Goal: Task Accomplishment & Management: Complete application form

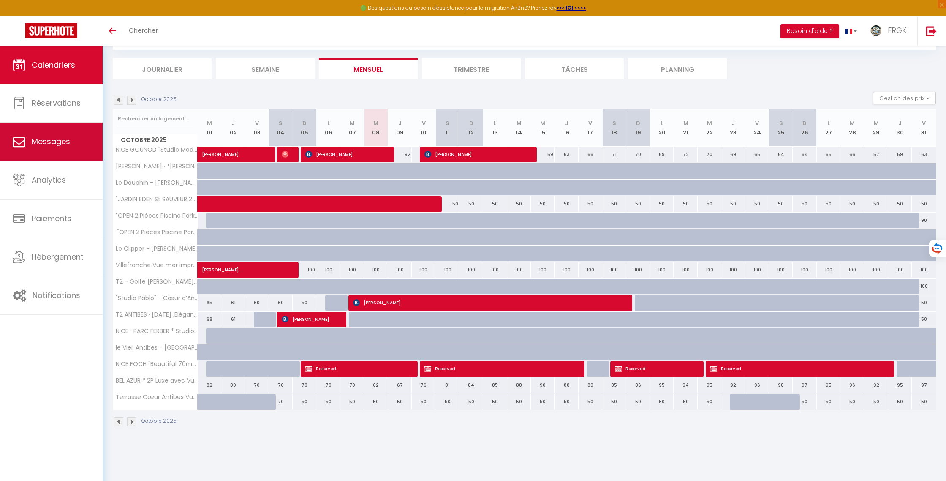
scroll to position [2279, 0]
click at [56, 136] on span "Messages" at bounding box center [51, 141] width 38 height 11
select select "message"
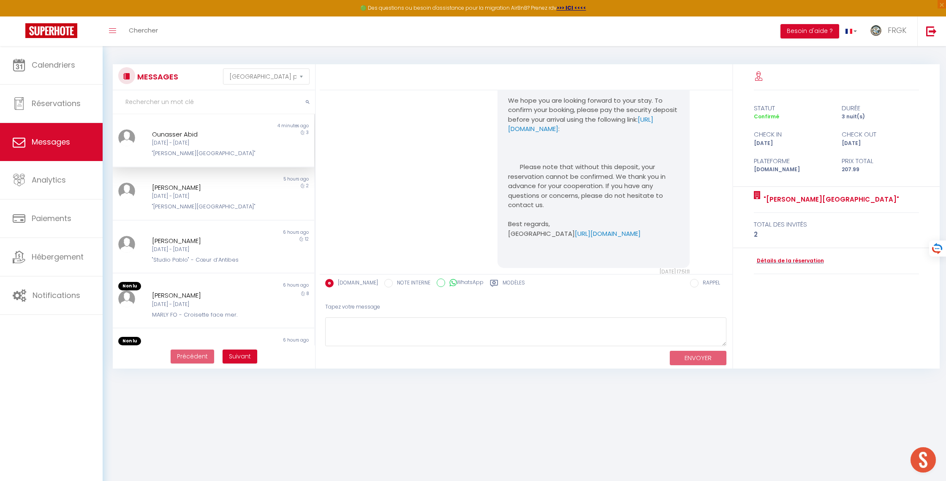
scroll to position [358, 0]
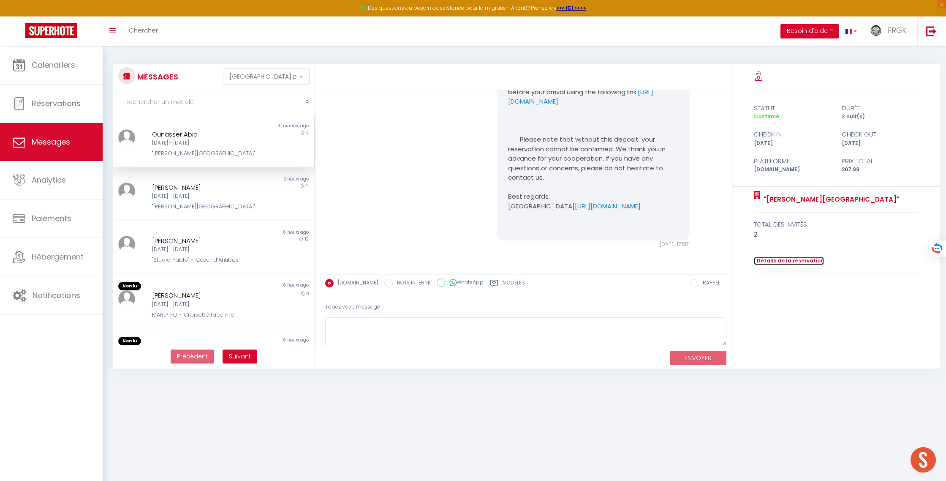
click at [793, 262] on link "Détails de la réservation" at bounding box center [789, 261] width 70 height 8
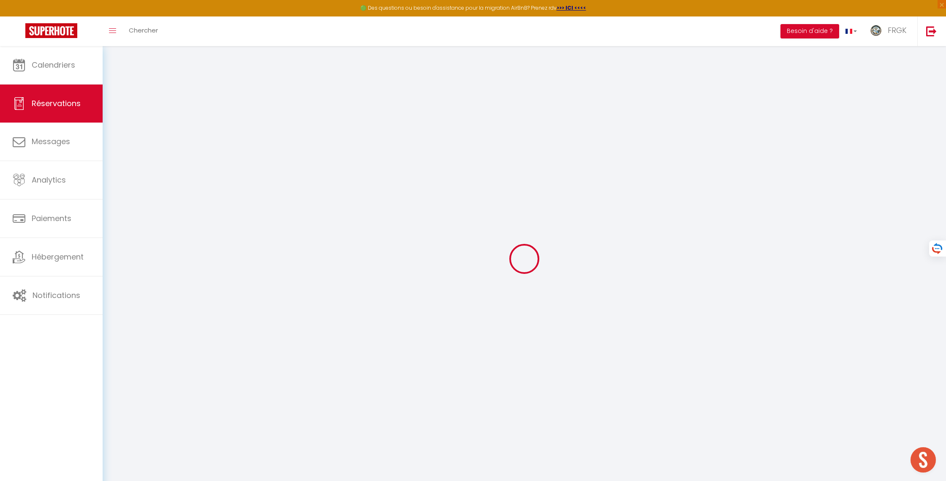
type input "Ounasser"
type input "Abid"
type input "[EMAIL_ADDRESS][DOMAIN_NAME]"
type input "[PHONE_NUMBER]"
type input "."
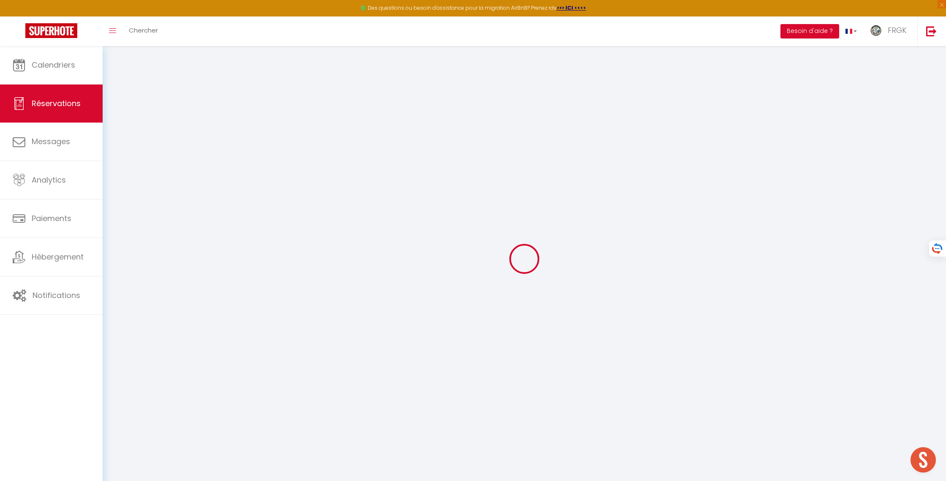
select select "FR"
type input "30.61"
type input "25"
type input "34.52"
type input "2.91"
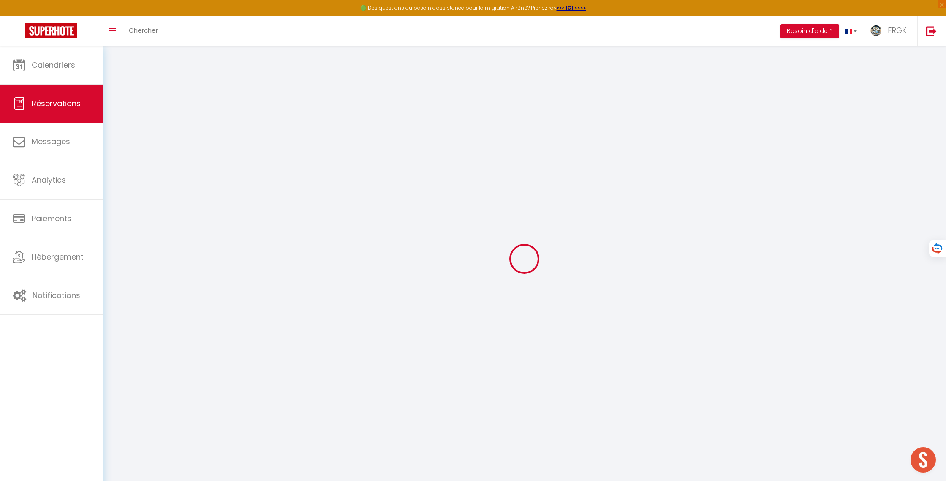
select select "57811"
select select "1"
select select
type input "2"
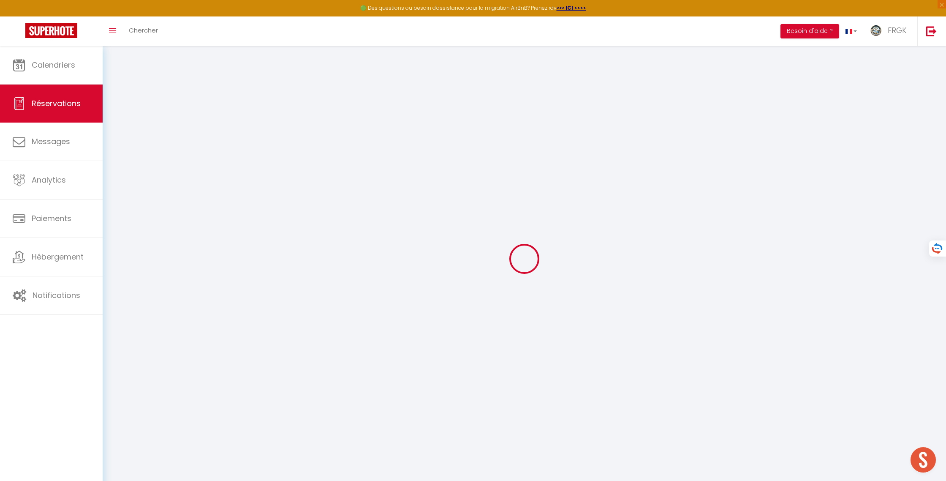
select select "12"
select select "14"
type input "122.46"
checkbox input "false"
type input "0"
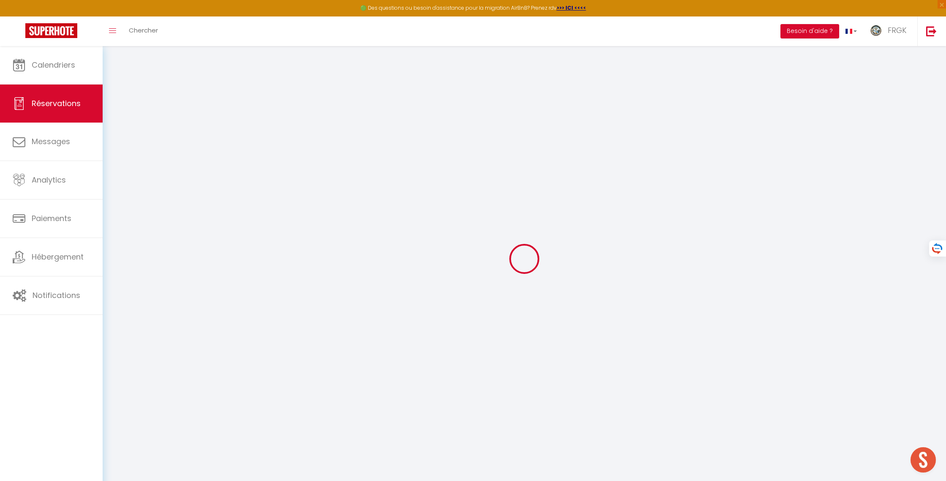
select select "2"
type input "50"
type input "0"
select select
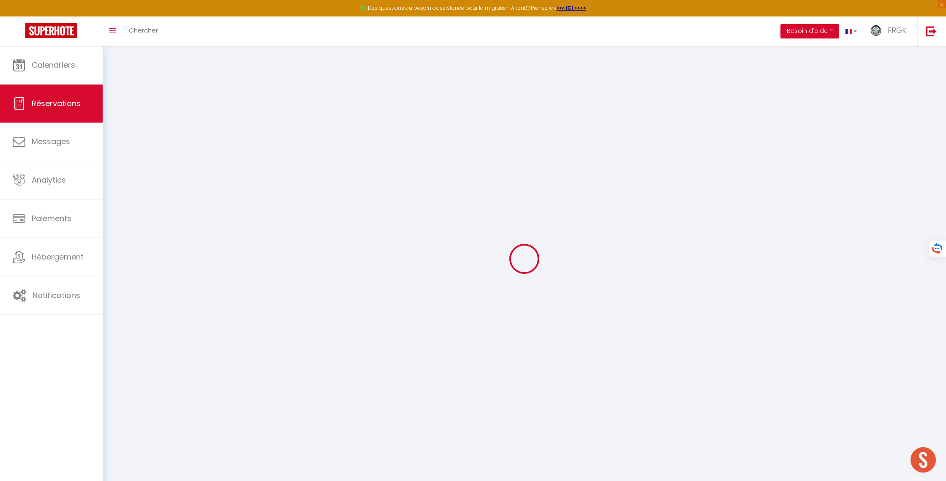
select select
checkbox input "false"
select select
checkbox input "false"
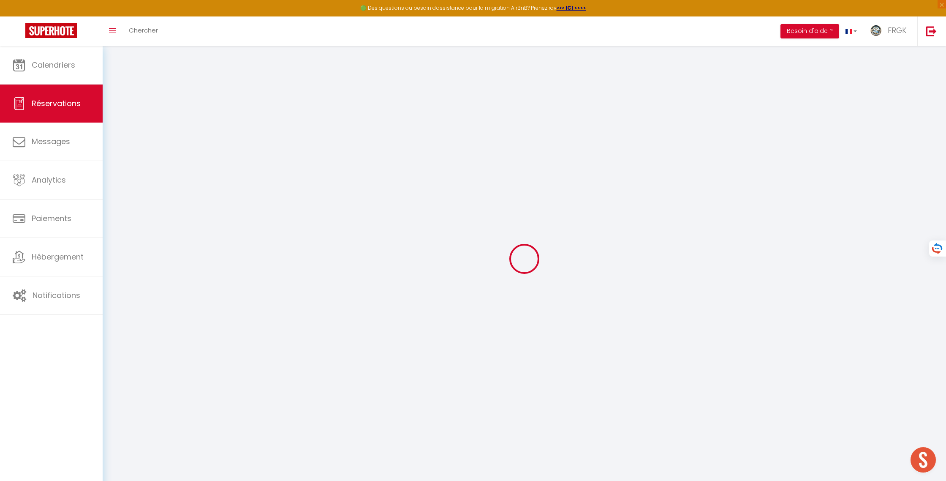
select select
checkbox input "false"
select select
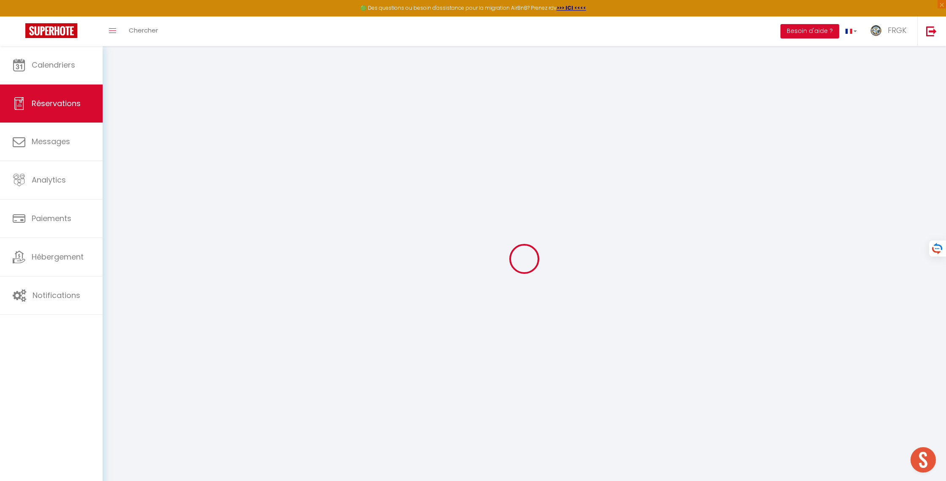
checkbox input "false"
type textarea "** THIS RESERVATION HAS BEEN PRE-PAID ** BOOKING NOTE : Payment charge is EUR 2…"
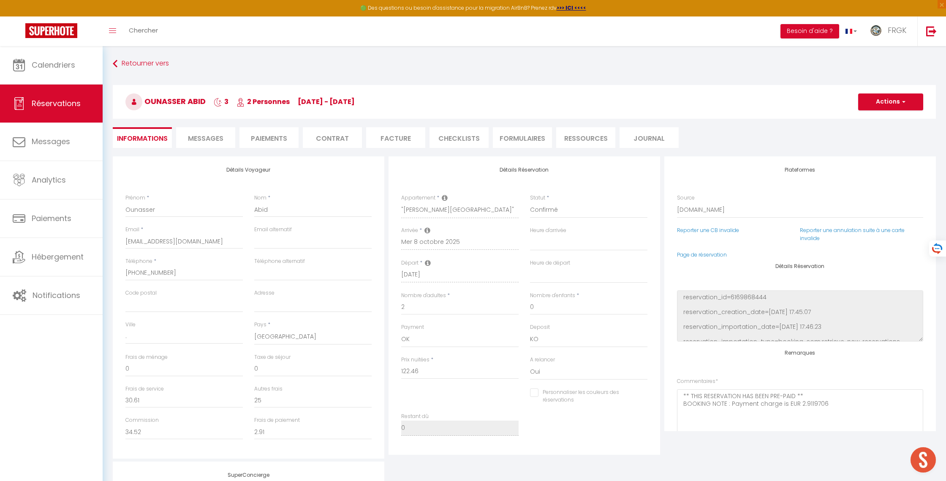
type input "25"
type input "4.92"
select select
checkbox input "false"
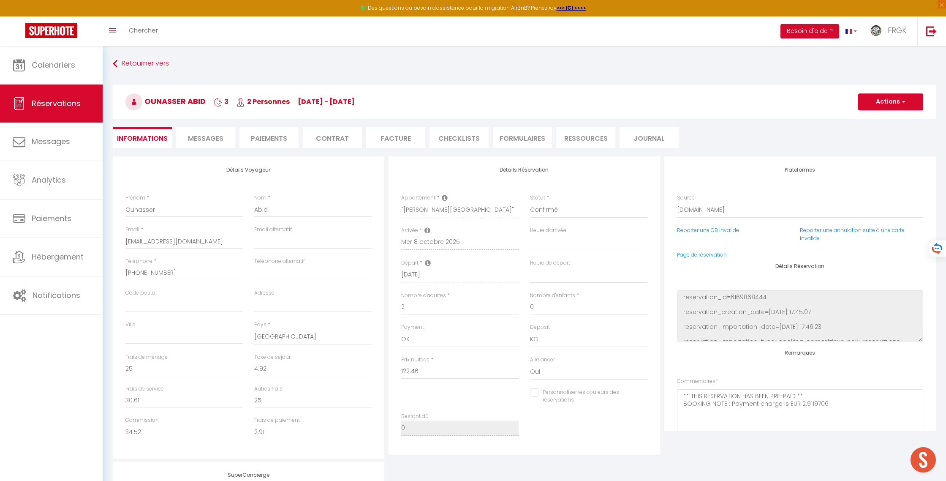
select select
click at [682, 254] on link "Page de réservation" at bounding box center [702, 254] width 50 height 7
click at [52, 153] on link "Messages" at bounding box center [51, 142] width 103 height 38
select select "message"
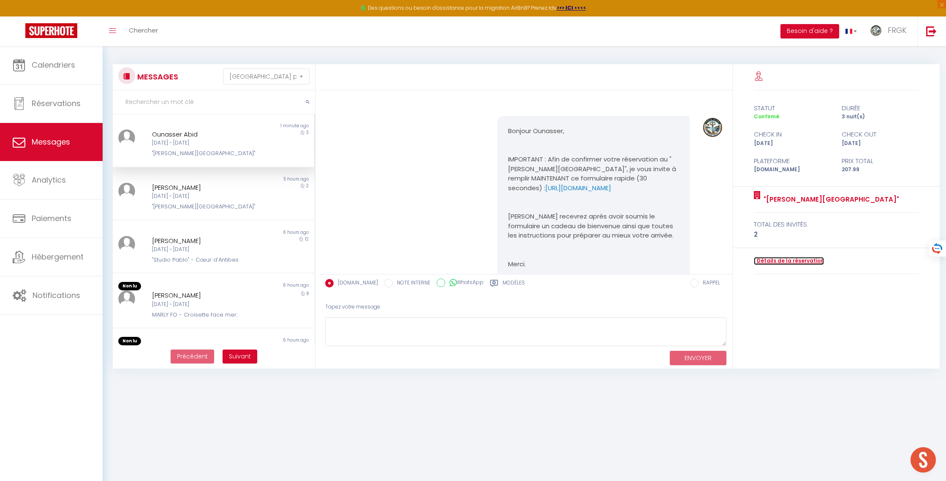
click at [776, 260] on link "Détails de la réservation" at bounding box center [789, 261] width 70 height 8
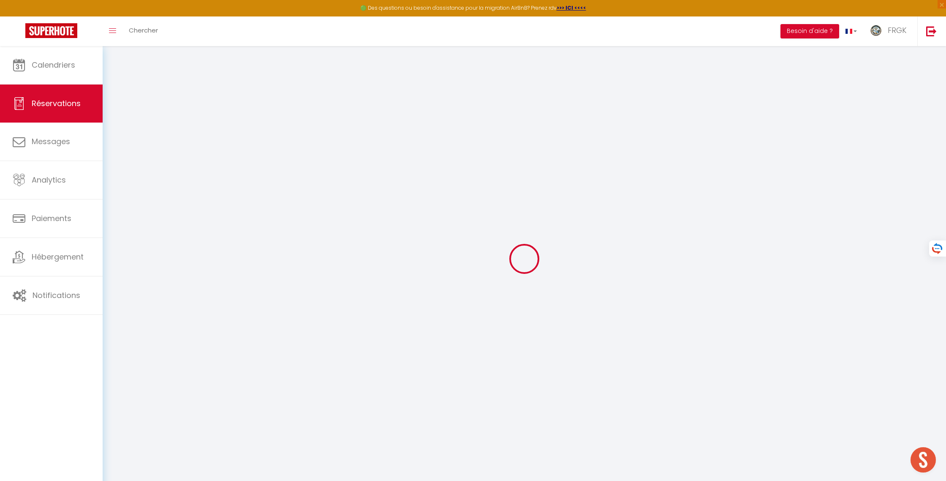
type input "Ounasser"
type input "Abid"
type input "[EMAIL_ADDRESS][DOMAIN_NAME]"
type input "[PHONE_NUMBER]"
type input "."
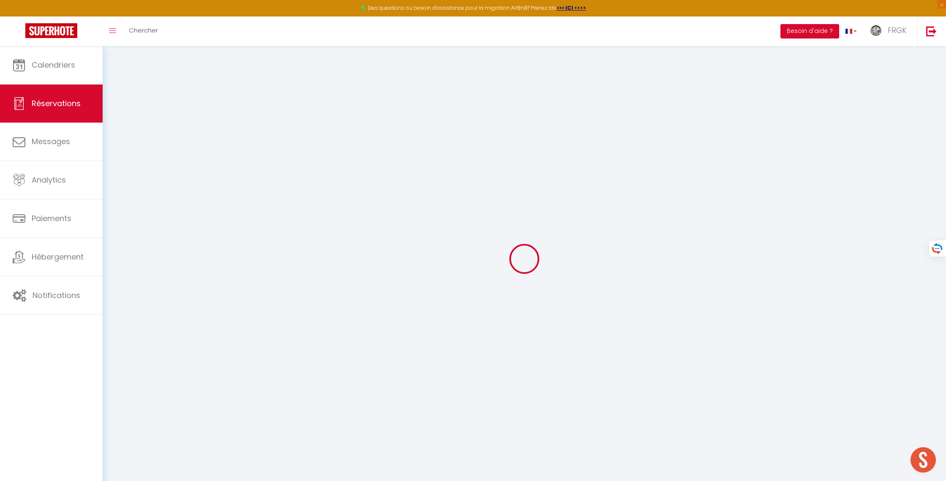
select select "FR"
type input "30.61"
type input "25"
type input "34.52"
type input "2.91"
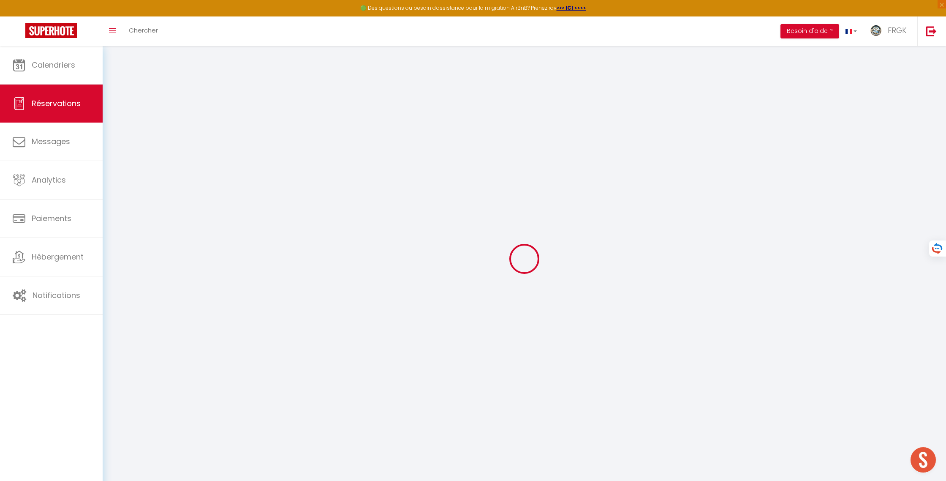
select select "57811"
select select "1"
select select
type input "2"
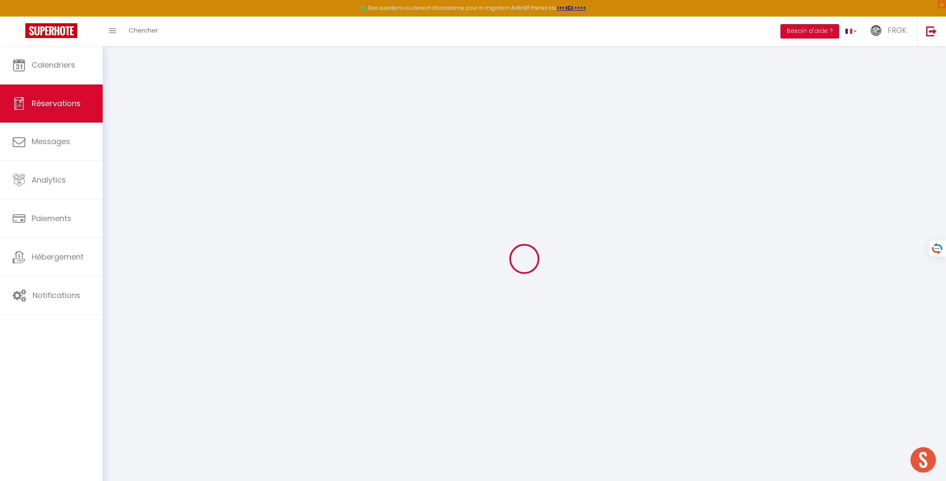
select select "12"
select select "14"
type input "122.46"
checkbox input "false"
type input "0"
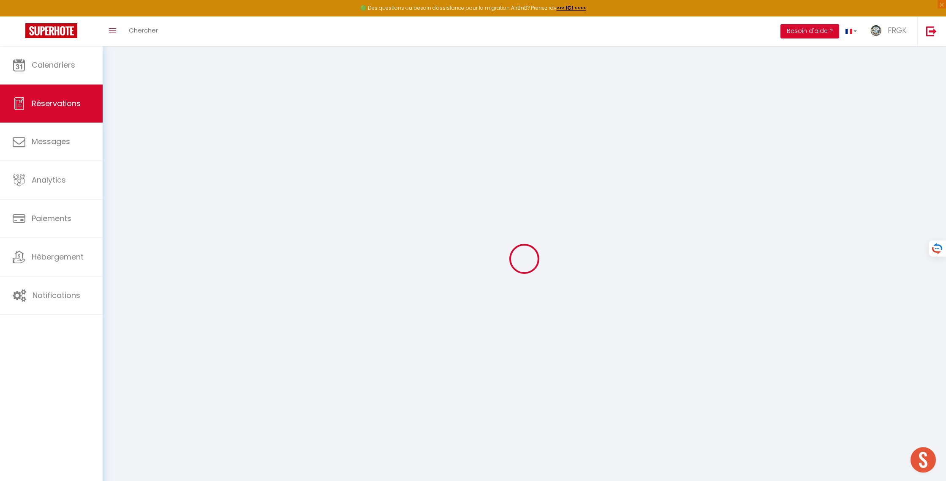
select select "2"
type input "50"
type input "0"
select select
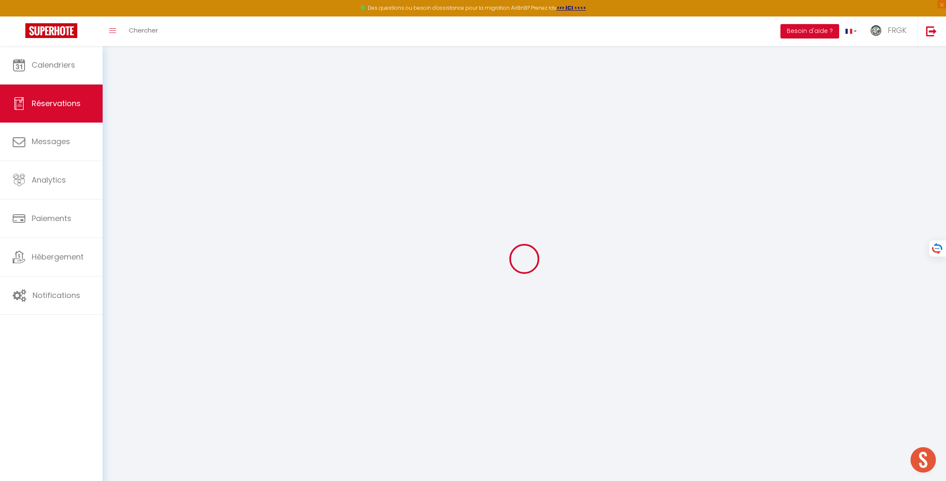
select select
checkbox input "false"
select select
checkbox input "false"
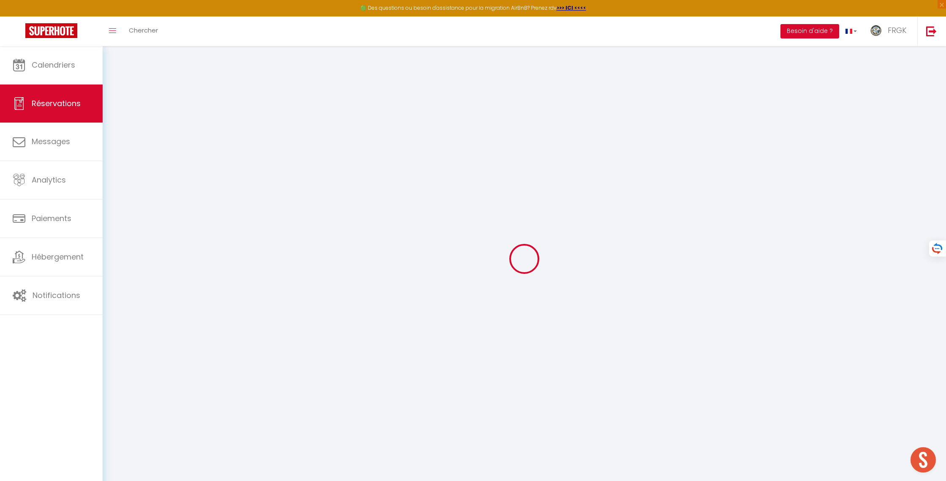
select select
checkbox input "false"
select select
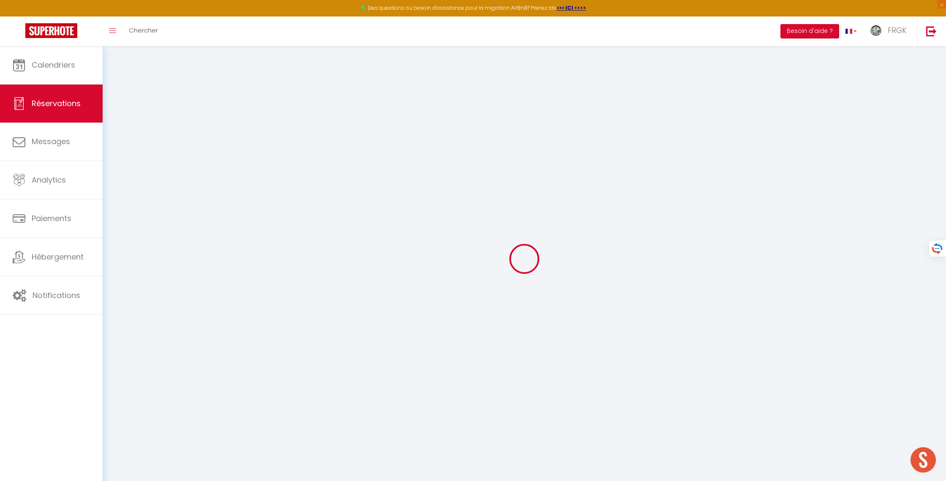
checkbox input "false"
type textarea "** THIS RESERVATION HAS BEEN PRE-PAID ** BOOKING NOTE : Payment charge is EUR 2…"
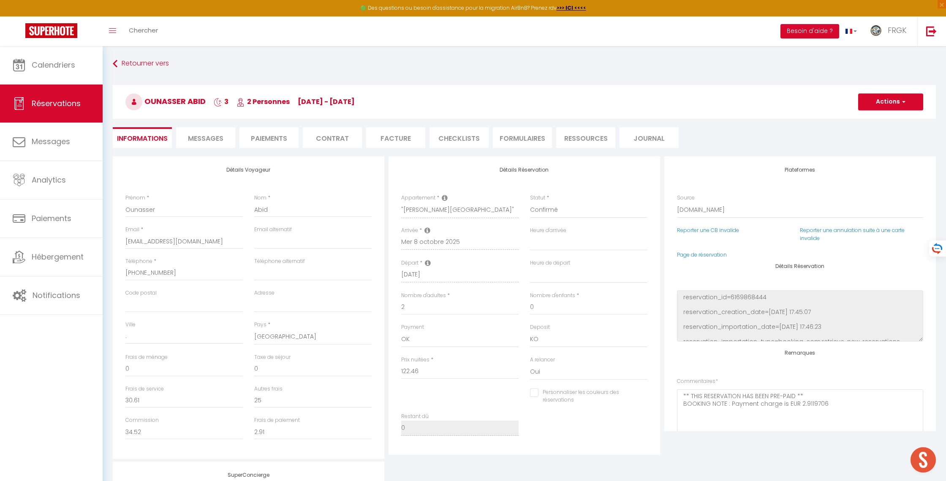
type input "25"
type input "4.92"
select select
checkbox input "false"
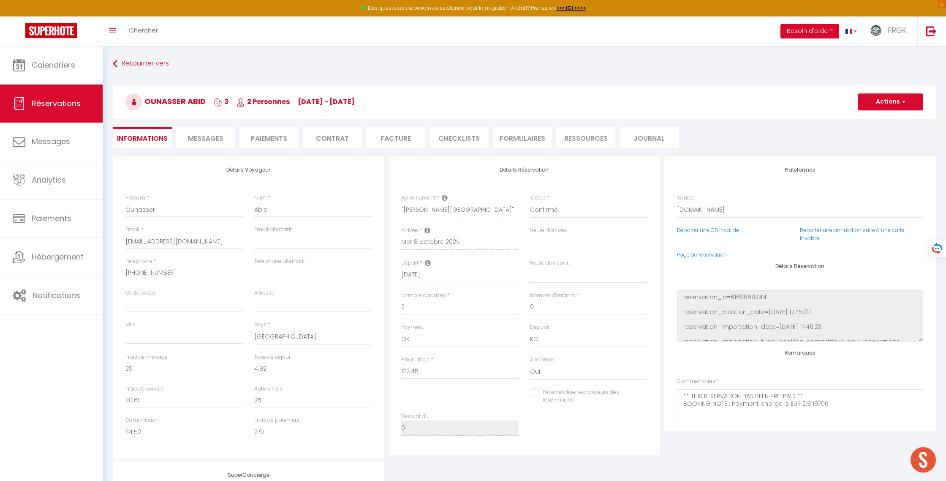
select select
click at [54, 50] on link "Calendriers" at bounding box center [51, 65] width 103 height 38
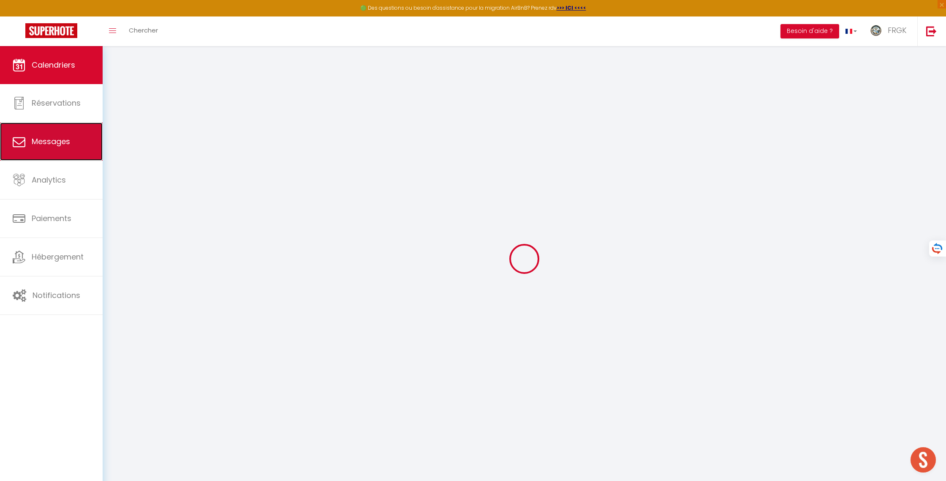
click at [60, 136] on span "Messages" at bounding box center [51, 141] width 38 height 11
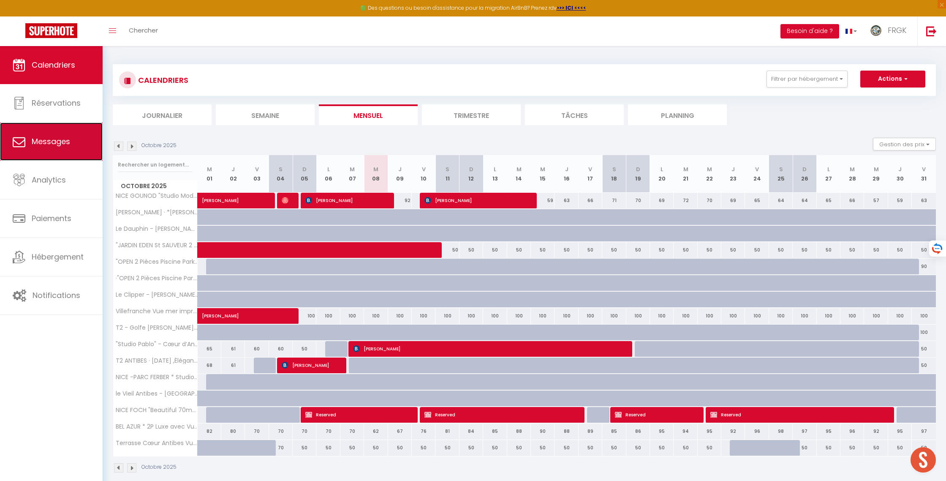
click at [74, 136] on link "Messages" at bounding box center [51, 142] width 103 height 38
select select "message"
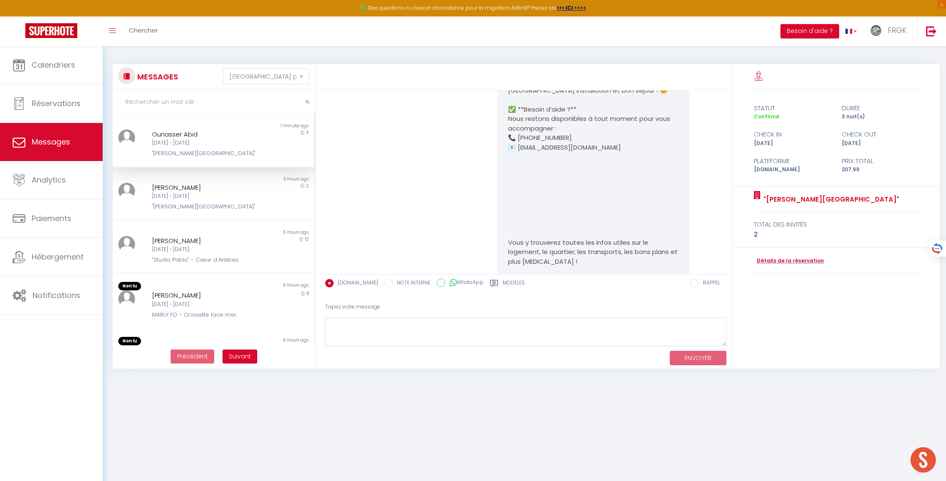
scroll to position [2843, 0]
click at [595, 79] on link "[URL][DOMAIN_NAME]" at bounding box center [621, 74] width 66 height 9
click at [71, 65] on span "Calendriers" at bounding box center [54, 65] width 44 height 11
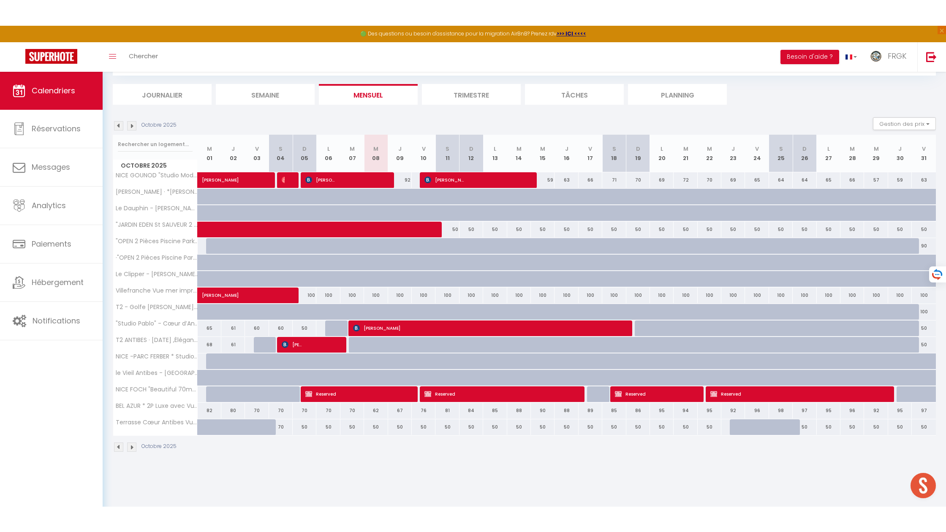
scroll to position [2939, 0]
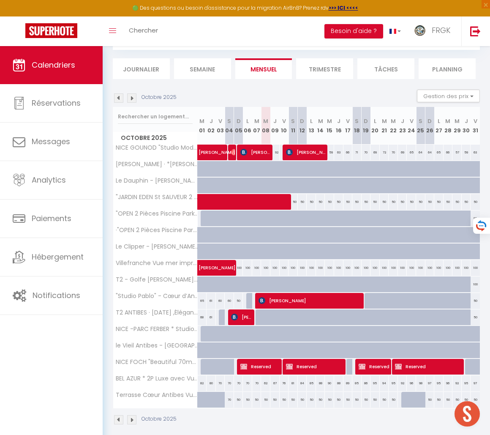
click at [117, 96] on img at bounding box center [118, 97] width 9 height 9
